Goal: Task Accomplishment & Management: Manage account settings

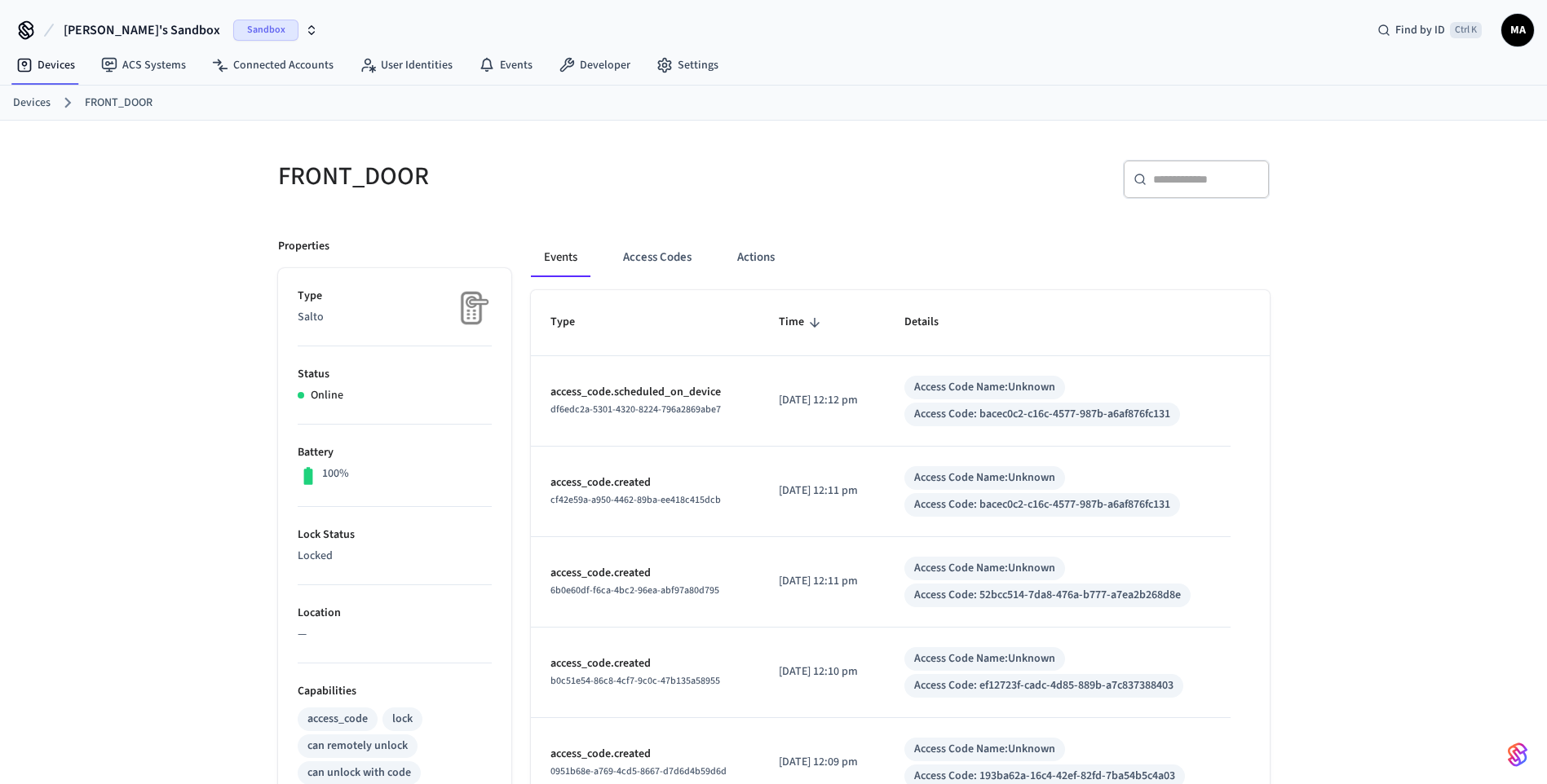
click at [36, 104] on link "Devices" at bounding box center [32, 103] width 37 height 17
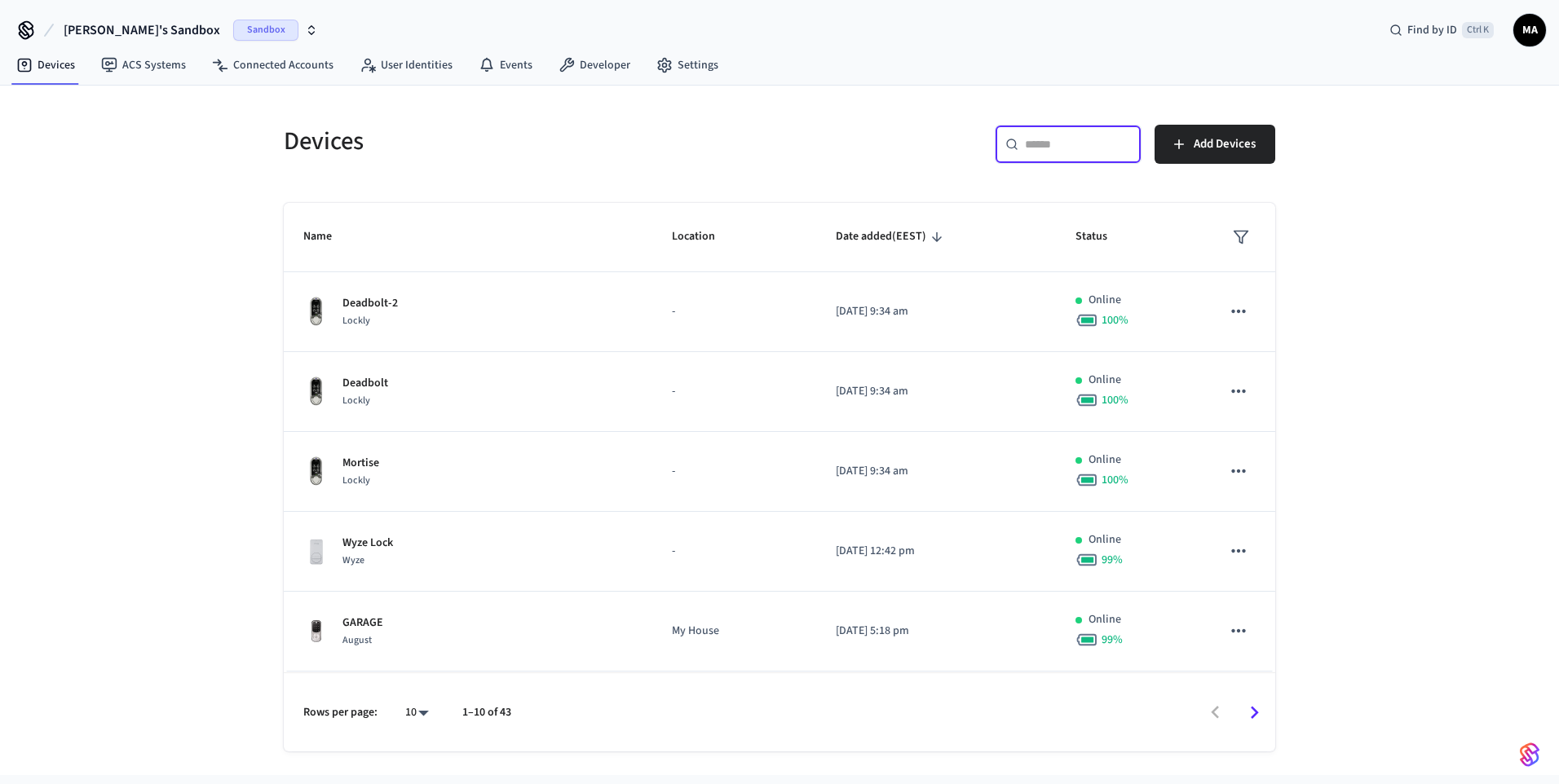
click at [1047, 151] on input "text" at bounding box center [1078, 144] width 106 height 16
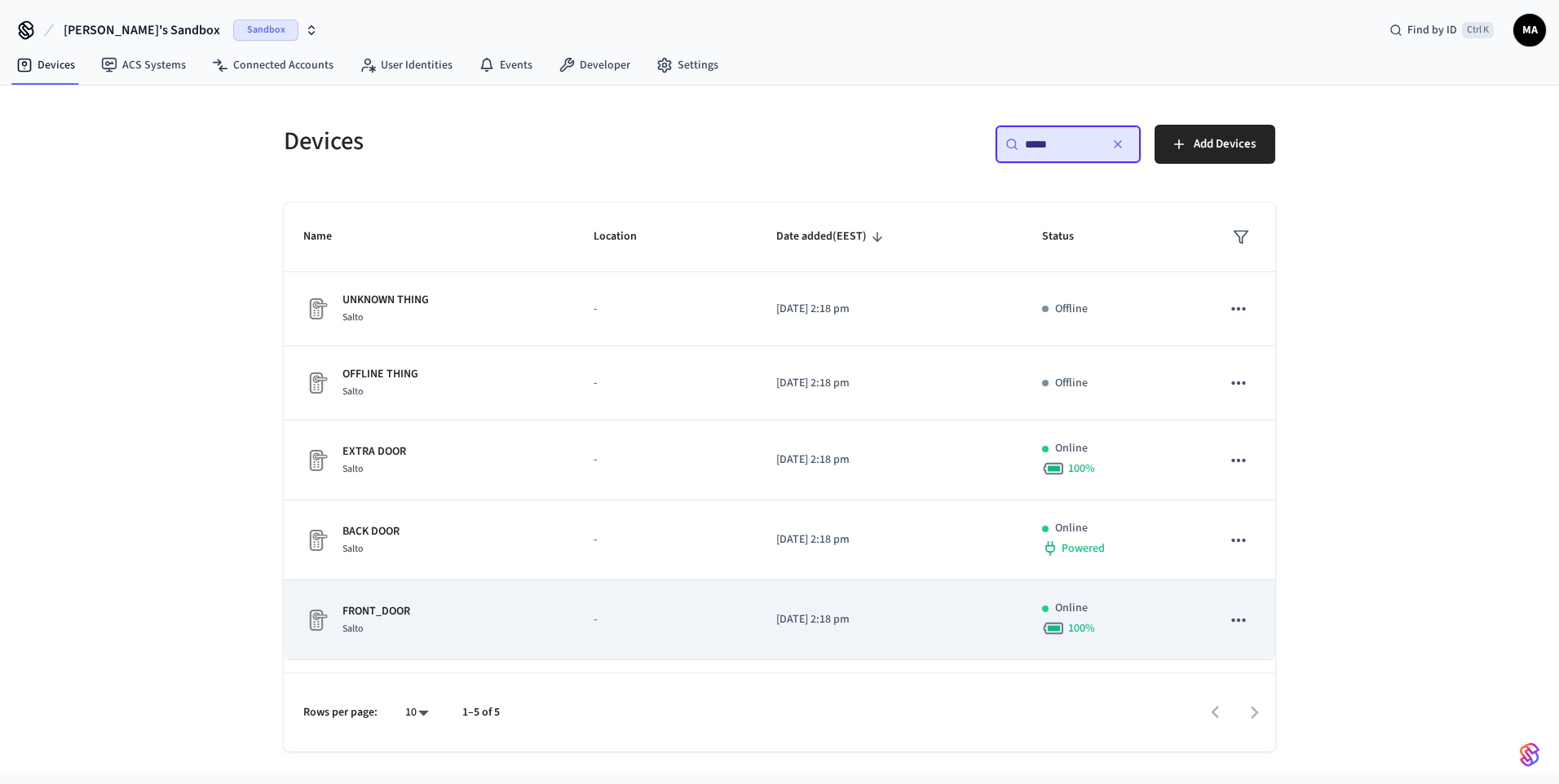
type input "*****"
click at [449, 452] on div "FRONT_DOOR Salto" at bounding box center [429, 620] width 251 height 35
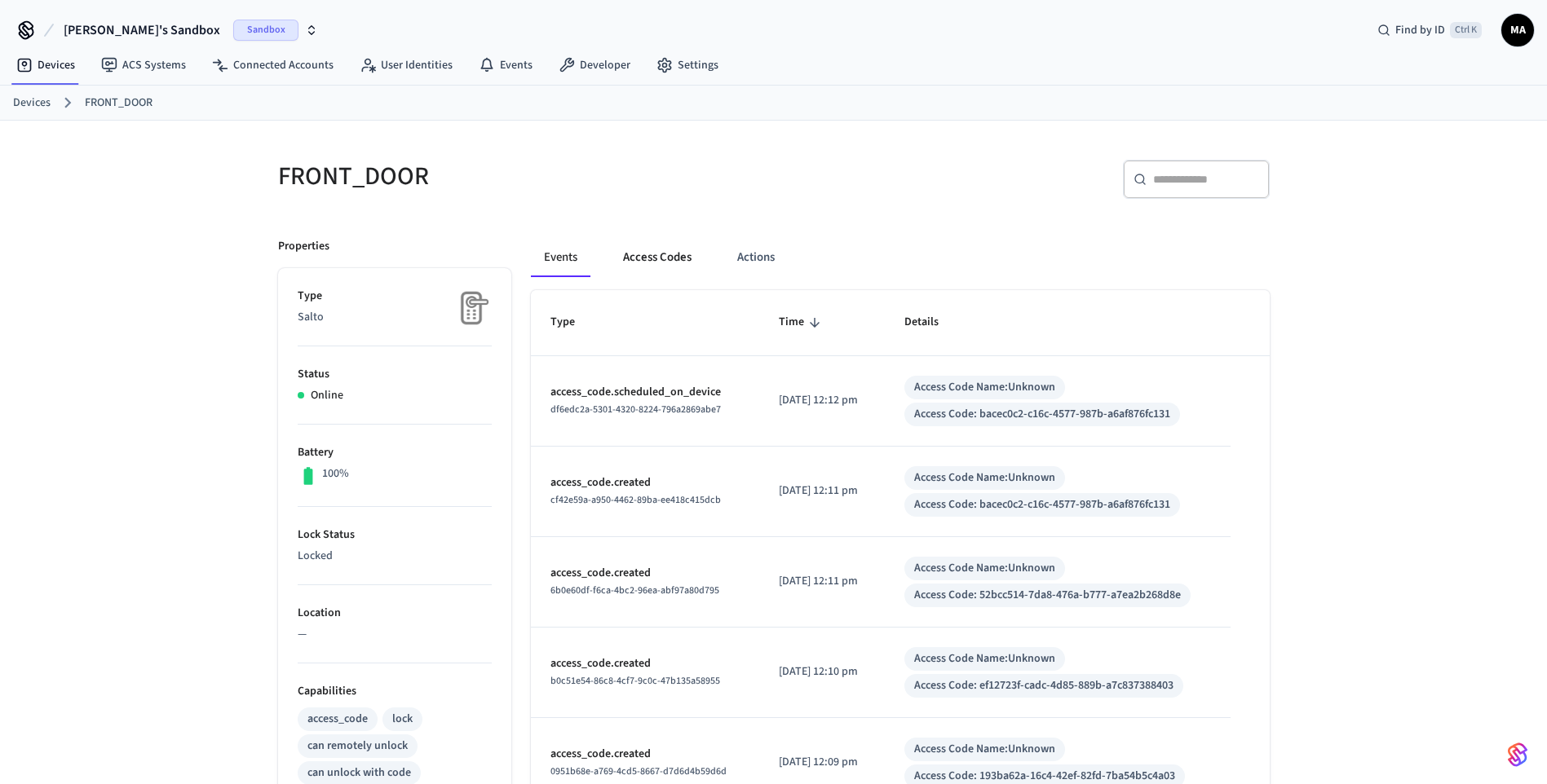
click at [673, 269] on button "Access Codes" at bounding box center [657, 258] width 94 height 39
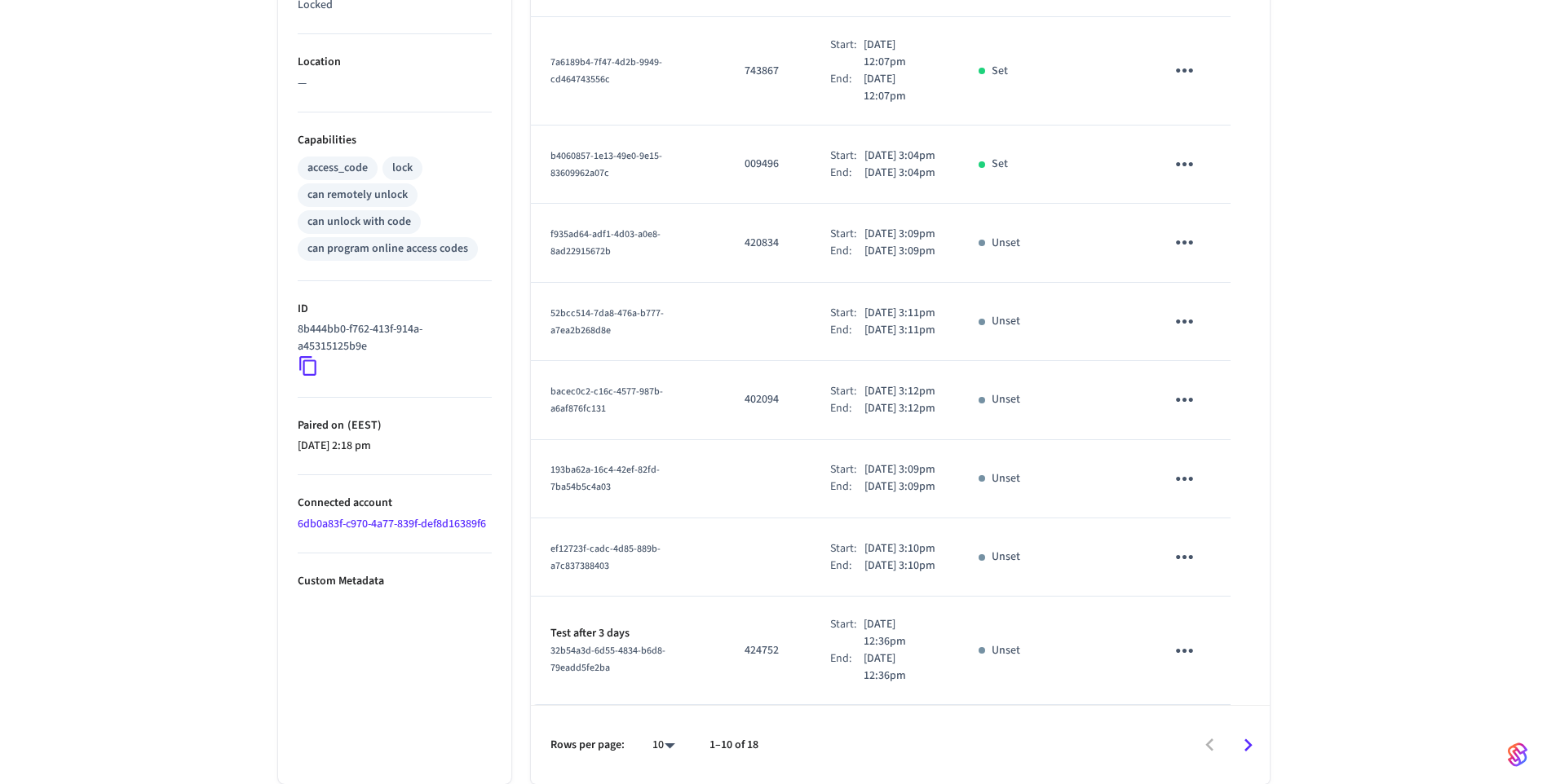
scroll to position [735, 0]
click at [1258, 452] on icon "Go to next page" at bounding box center [1248, 745] width 25 height 25
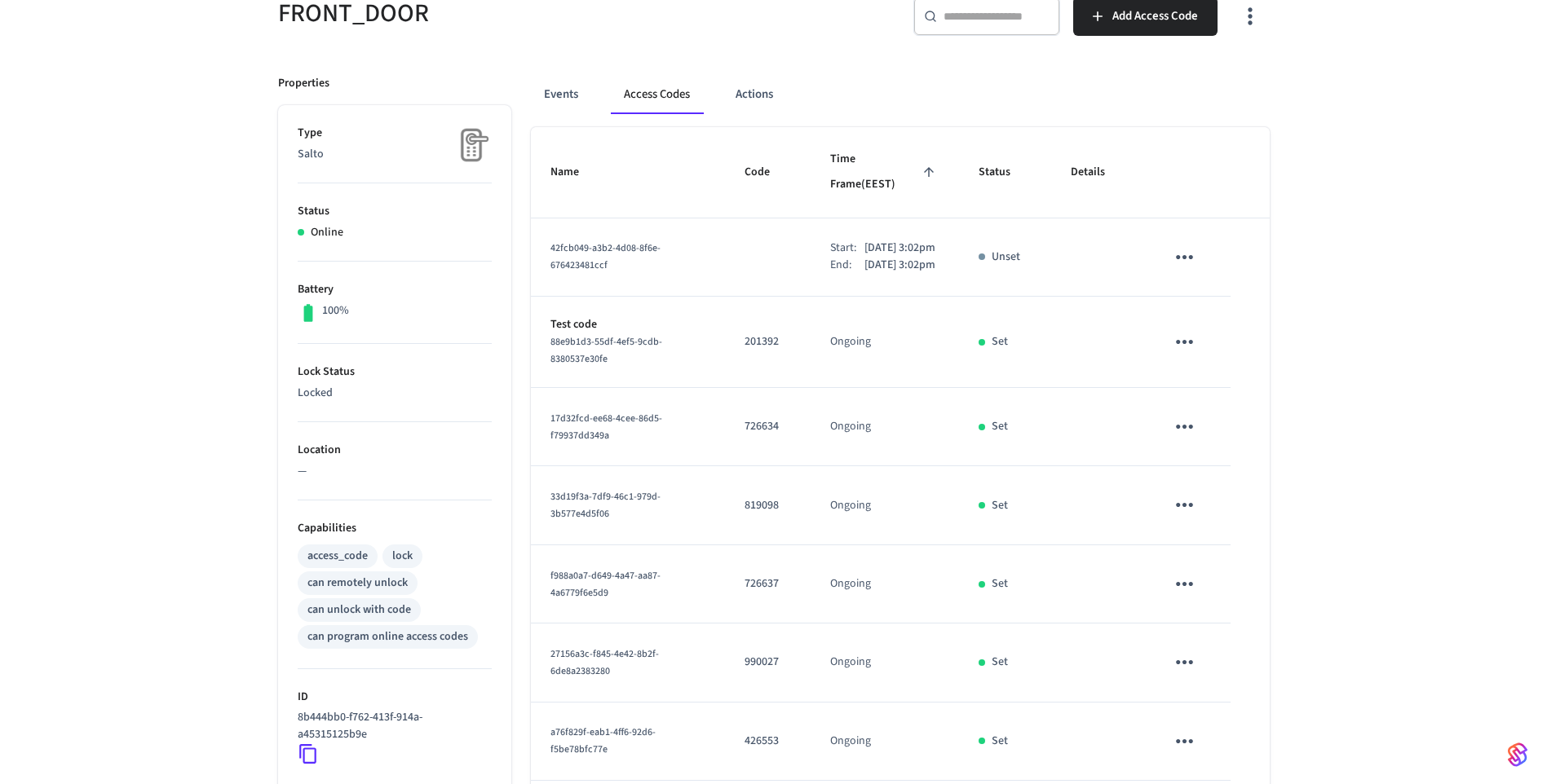
scroll to position [107, 0]
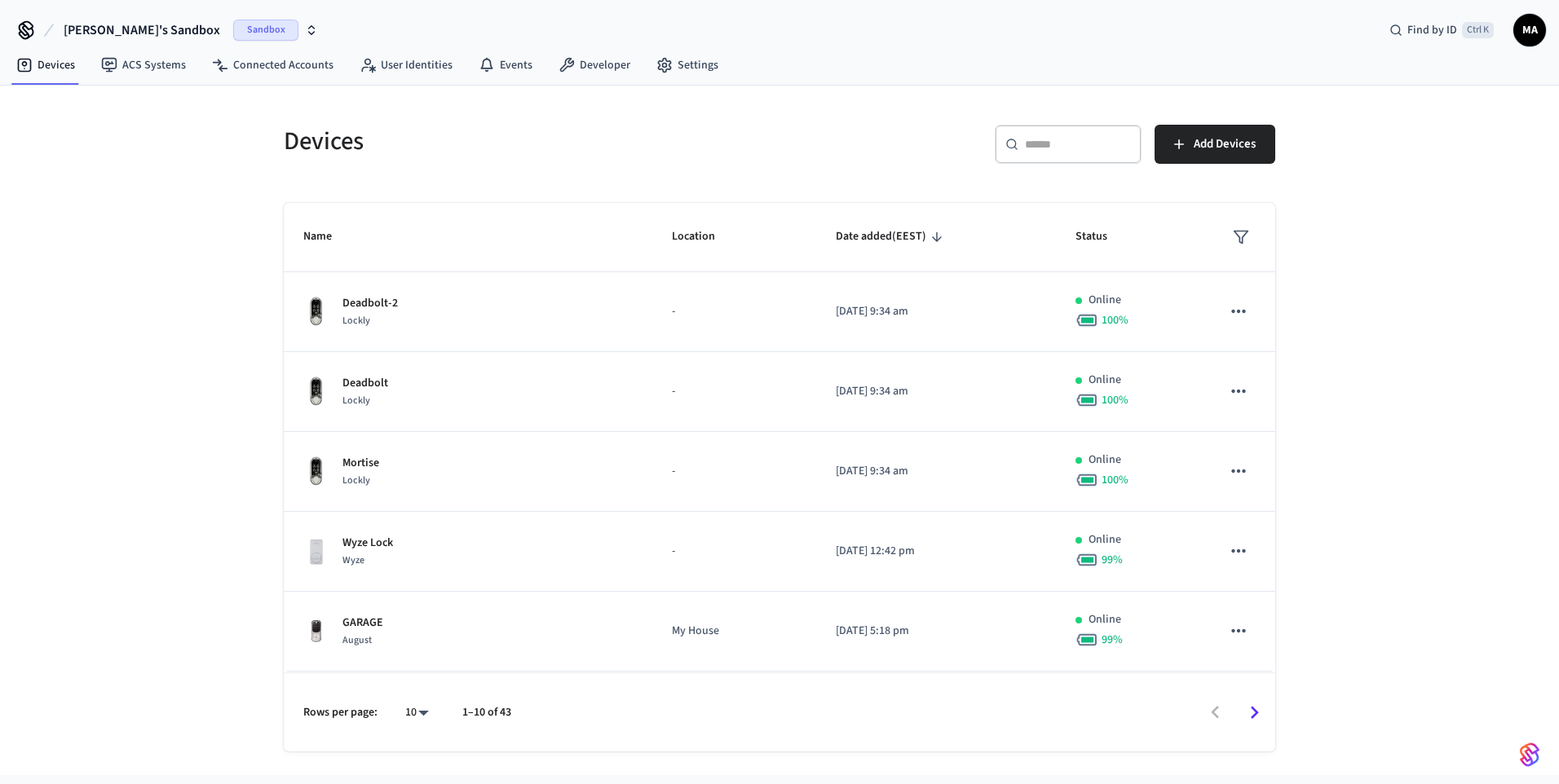
click at [1022, 135] on div "​ ​" at bounding box center [1068, 145] width 147 height 39
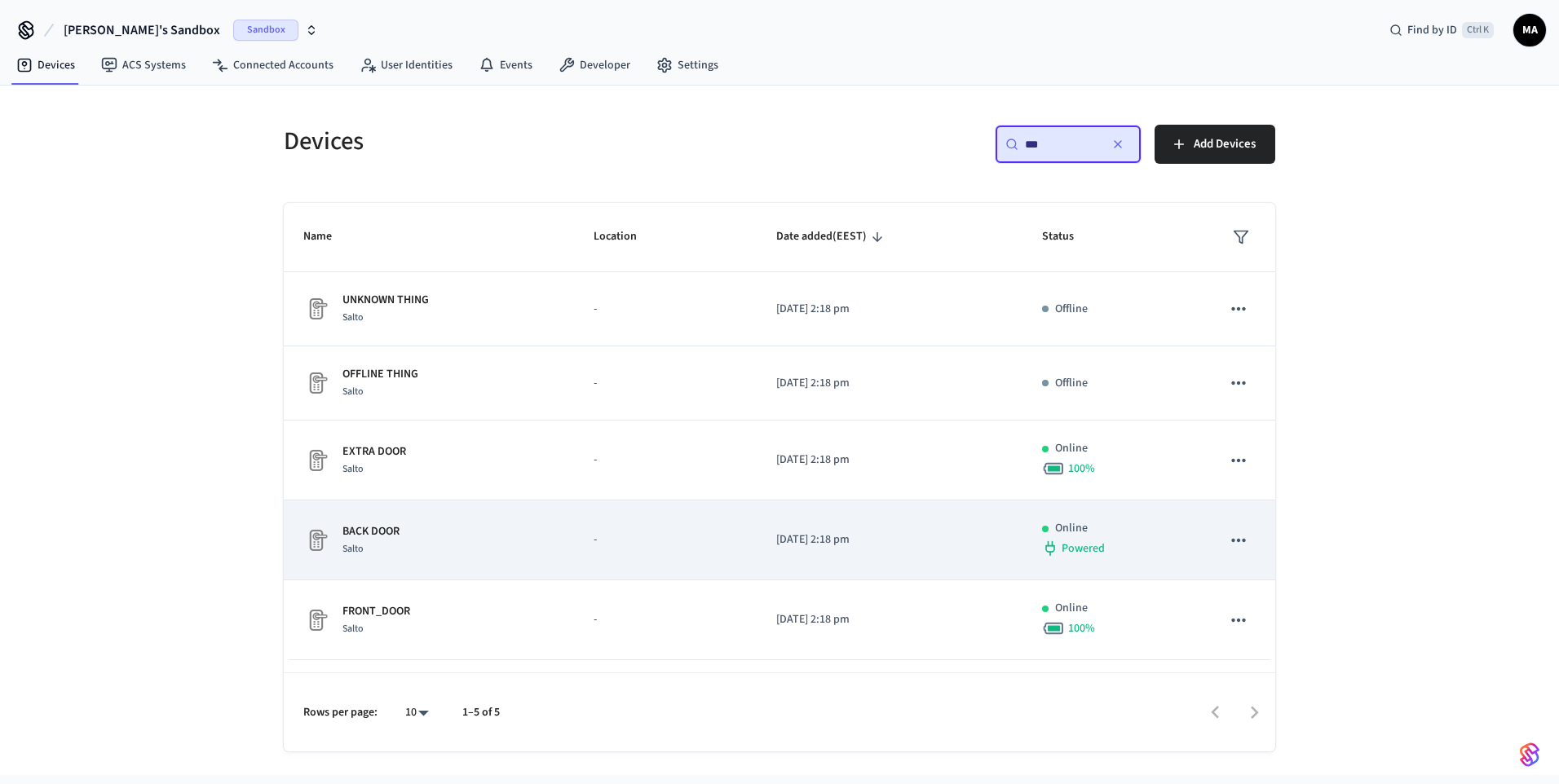
type input "***"
click at [417, 452] on div "BACK DOOR [PERSON_NAME]" at bounding box center [429, 540] width 251 height 35
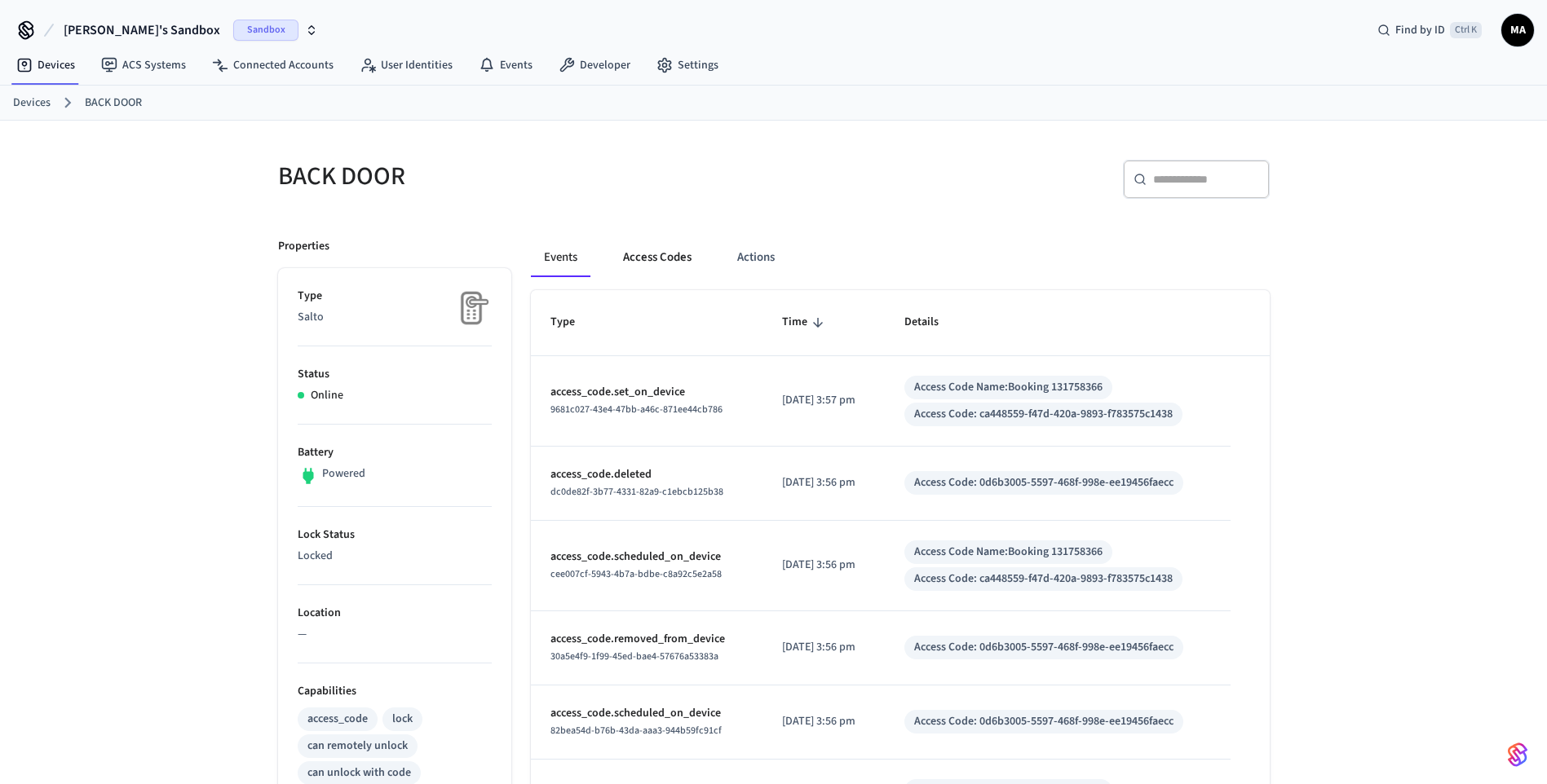
click at [690, 247] on button "Access Codes" at bounding box center [657, 258] width 94 height 39
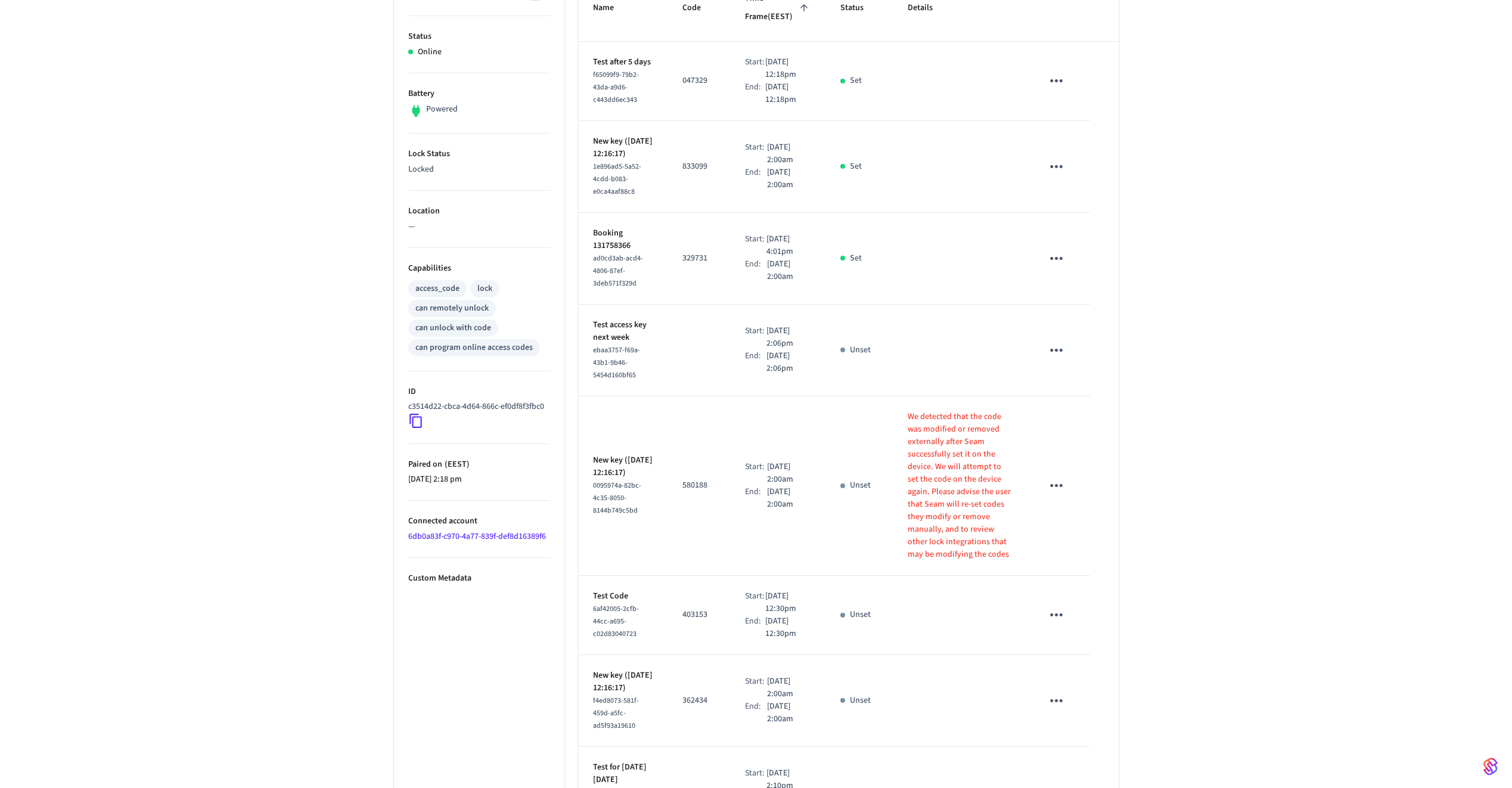
scroll to position [236, 0]
click at [1058, 330] on icon "sticky table" at bounding box center [1056, 486] width 12 height 3
click at [1106, 330] on li "Delete" at bounding box center [1088, 545] width 57 height 31
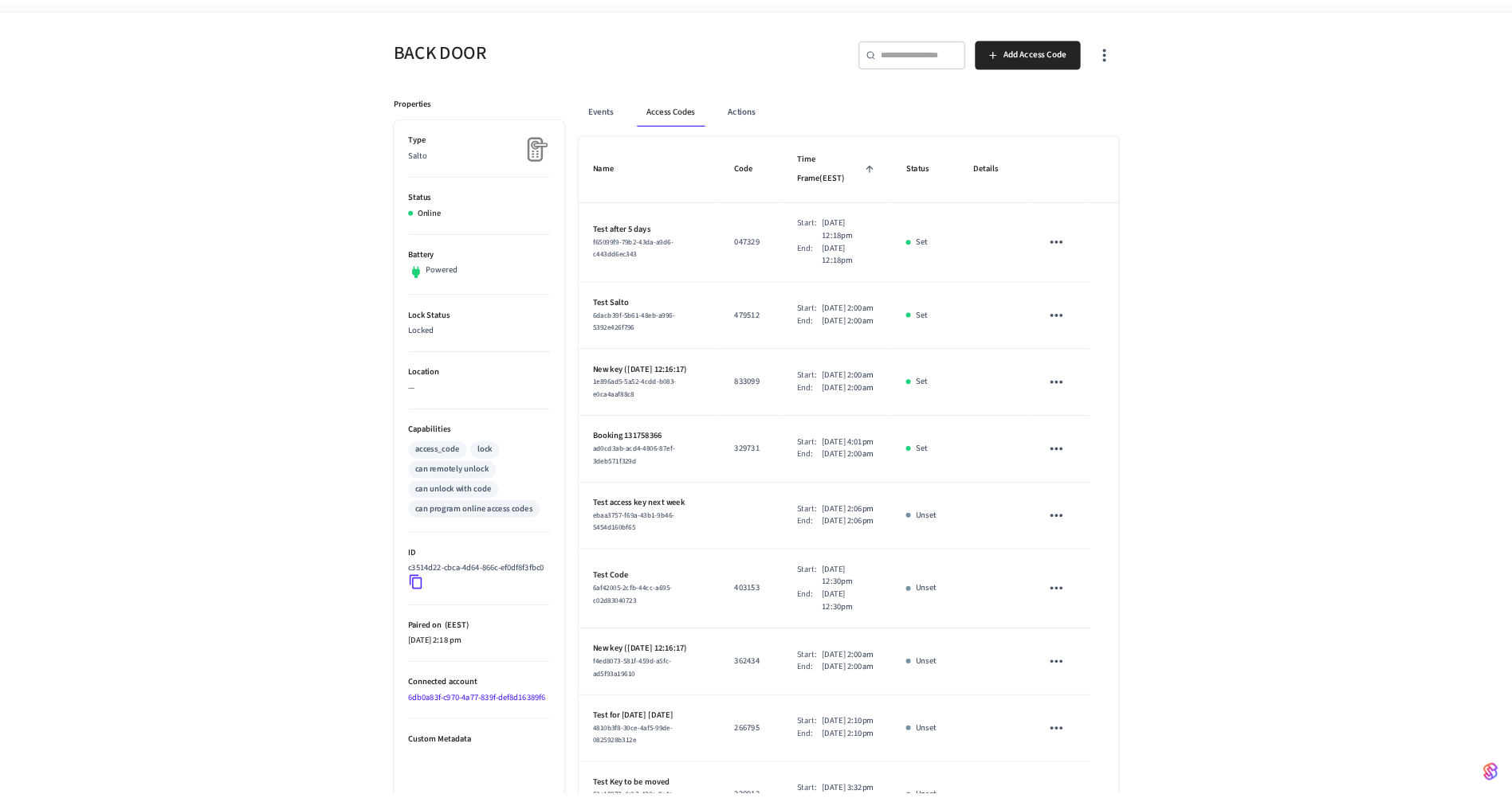
scroll to position [113, 0]
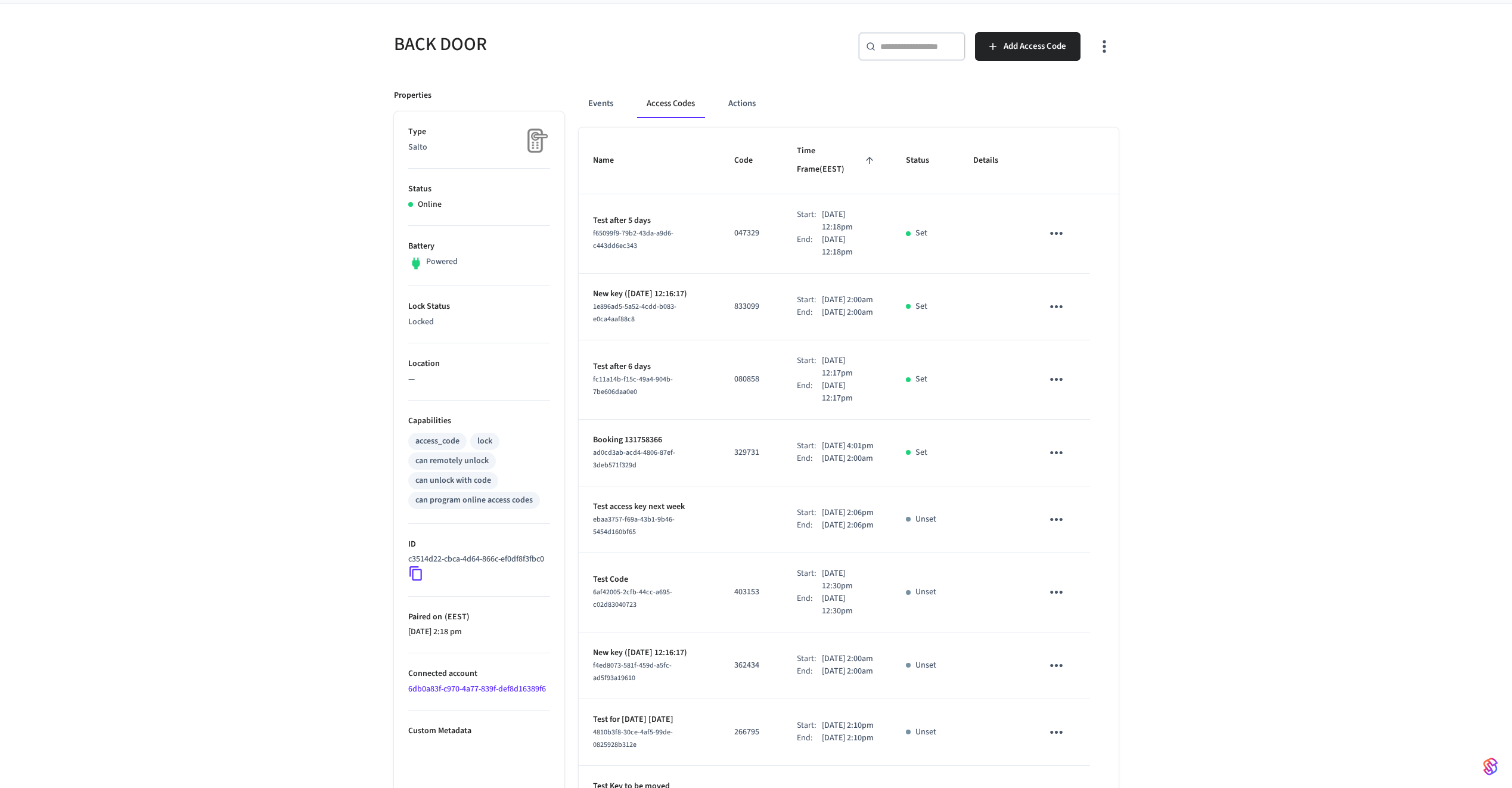
click at [1130, 227] on div "BACK DOOR ​ ​ Add Access Code Properties Type Salto Status Online Battery Power…" at bounding box center [756, 480] width 1512 height 953
